Goal: Transaction & Acquisition: Purchase product/service

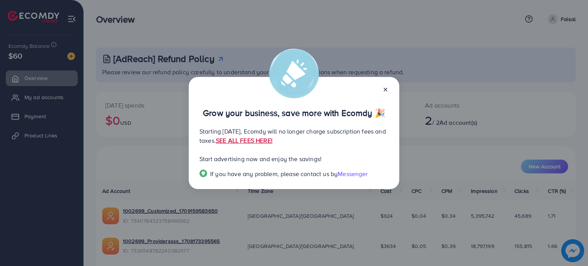
click at [272, 139] on link "SEE ALL FEES HERE!" at bounding box center [244, 140] width 57 height 8
click at [380, 88] on div at bounding box center [382, 89] width 12 height 9
click at [387, 86] on icon at bounding box center [385, 89] width 6 height 6
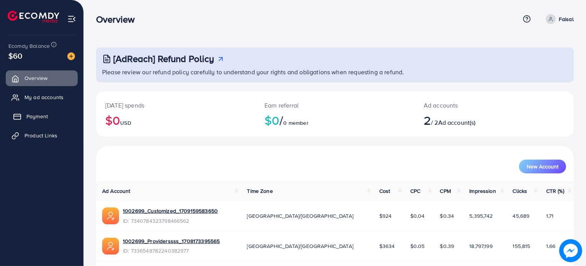
click at [37, 114] on span "Payment" at bounding box center [36, 116] width 21 height 8
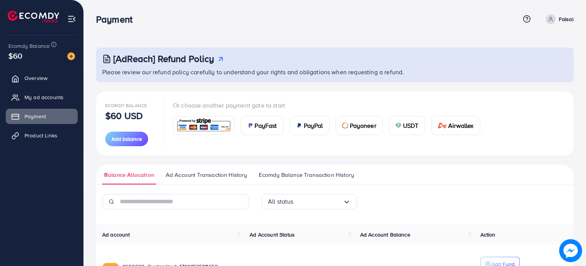
click at [347, 126] on img at bounding box center [345, 125] width 6 height 6
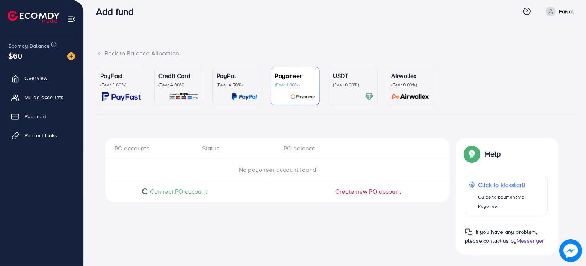
scroll to position [8, 0]
click at [53, 96] on span "My ad accounts" at bounding box center [45, 97] width 39 height 8
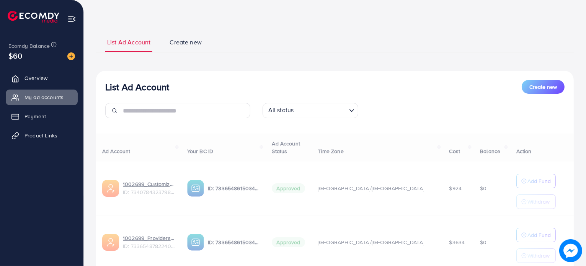
scroll to position [38, 0]
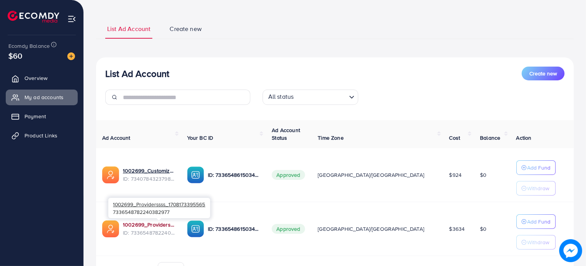
click at [163, 226] on link "1002699_Providerssss_1708173395565" at bounding box center [149, 225] width 52 height 8
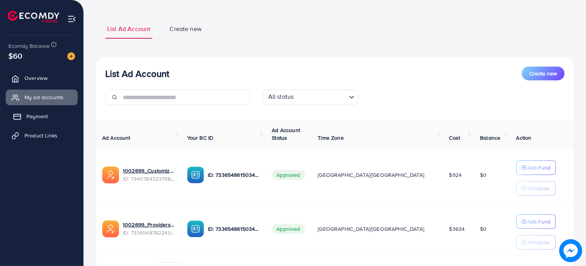
click at [49, 112] on link "Payment" at bounding box center [42, 116] width 72 height 15
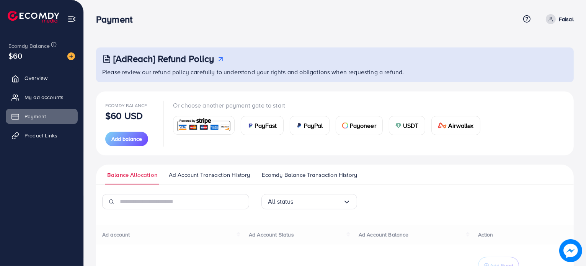
click at [290, 129] on div "PayPal" at bounding box center [309, 125] width 39 height 18
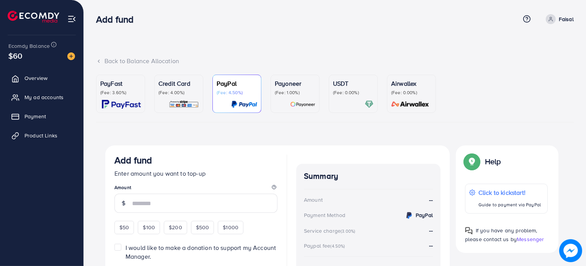
click at [287, 96] on div "Payoneer (Fee: 1.00%)" at bounding box center [295, 94] width 41 height 30
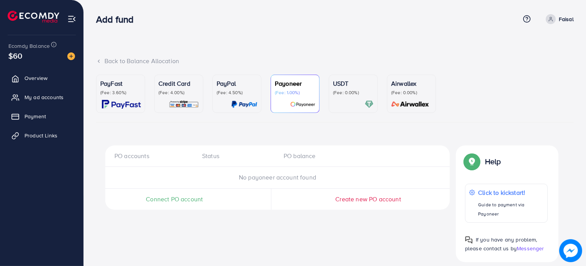
click at [186, 203] on div "Connect PO account" at bounding box center [174, 199] width 139 height 21
click at [162, 200] on span "Connect PO account" at bounding box center [174, 199] width 57 height 9
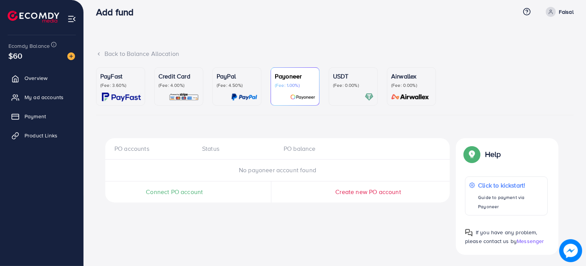
scroll to position [8, 0]
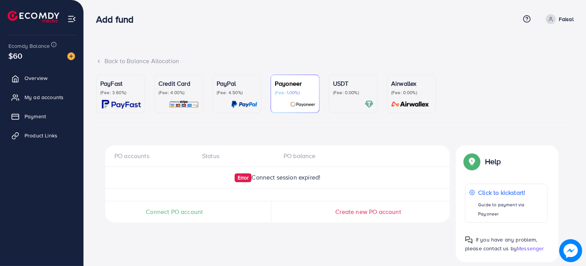
click at [178, 214] on span "Connect PO account" at bounding box center [174, 211] width 57 height 9
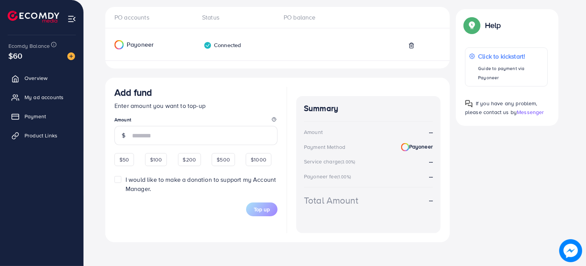
scroll to position [142, 0]
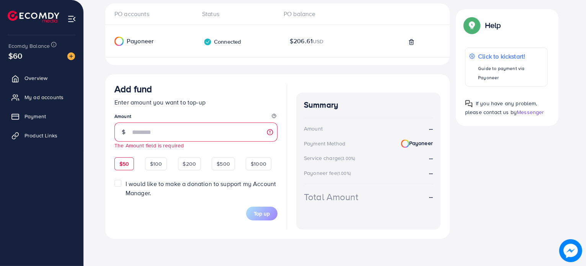
click at [126, 157] on div "$50" at bounding box center [124, 163] width 20 height 13
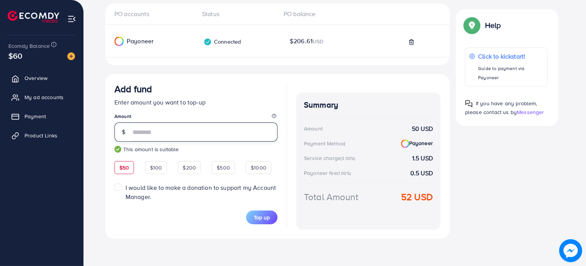
drag, startPoint x: 141, startPoint y: 131, endPoint x: 122, endPoint y: 130, distance: 19.5
click at [122, 130] on div "**" at bounding box center [195, 131] width 163 height 19
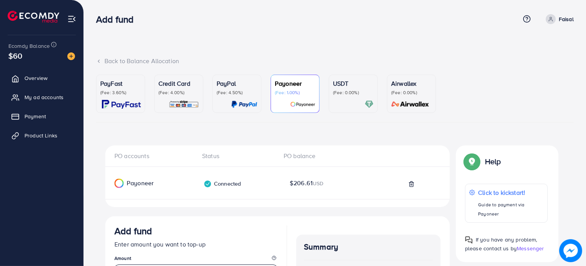
scroll to position [0, 0]
type input "***"
click at [42, 95] on span "My ad accounts" at bounding box center [45, 97] width 39 height 8
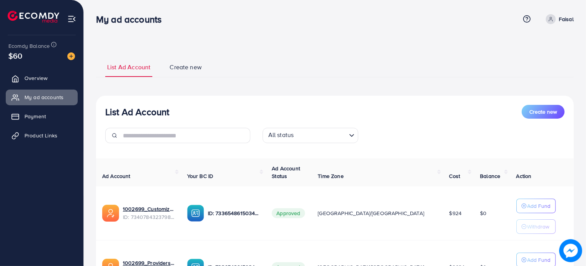
click at [554, 16] on span at bounding box center [551, 19] width 10 height 10
click at [444, 59] on ul "List Ad Account Create new" at bounding box center [335, 67] width 478 height 21
drag, startPoint x: 37, startPoint y: 133, endPoint x: 60, endPoint y: 134, distance: 23.4
click at [37, 133] on span "Product Links" at bounding box center [42, 136] width 33 height 8
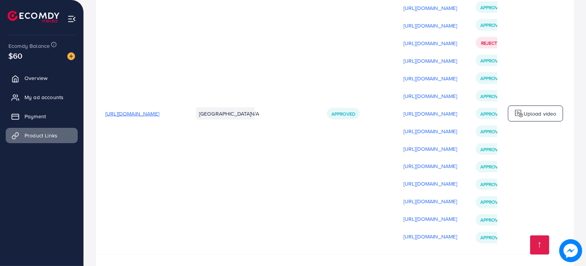
scroll to position [1329, 0]
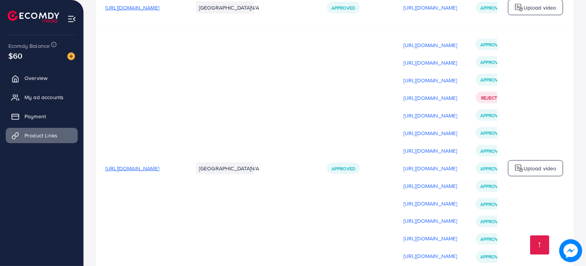
click at [159, 165] on span "[URL][DOMAIN_NAME]" at bounding box center [132, 169] width 54 height 8
